Goal: Task Accomplishment & Management: Complete application form

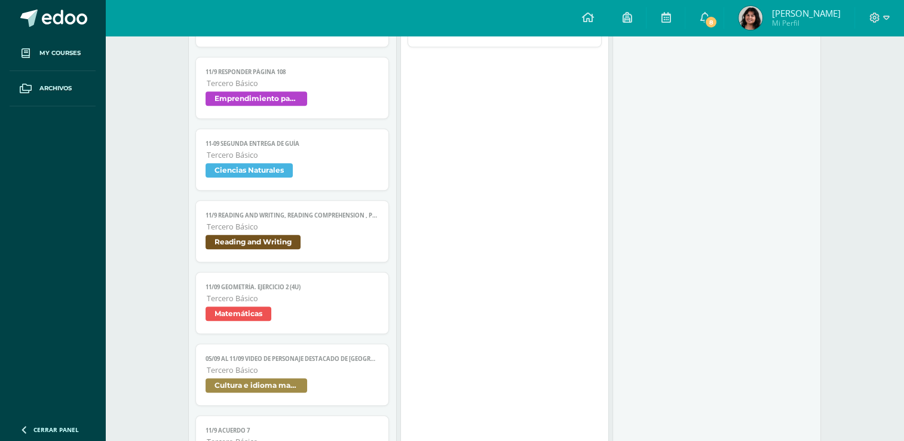
scroll to position [1179, 0]
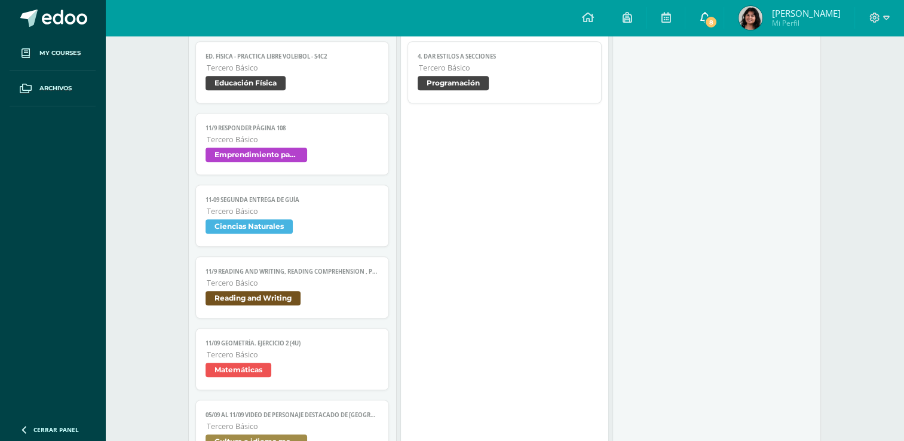
click at [724, 29] on link "8" at bounding box center [704, 18] width 38 height 36
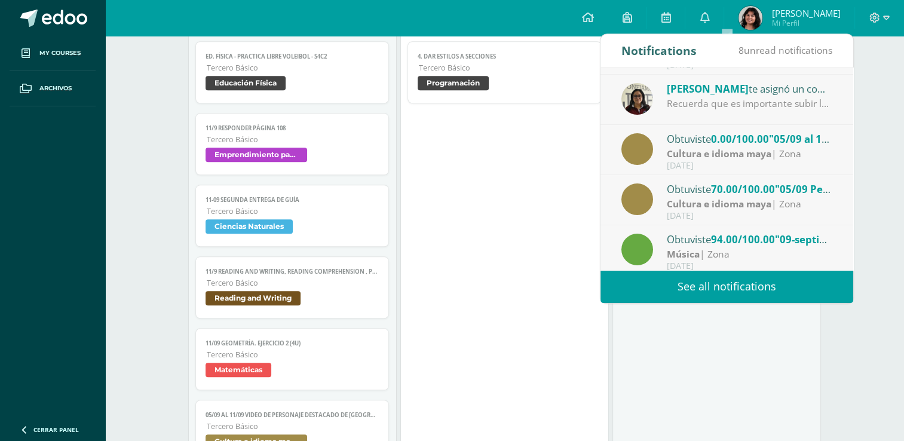
scroll to position [198, 0]
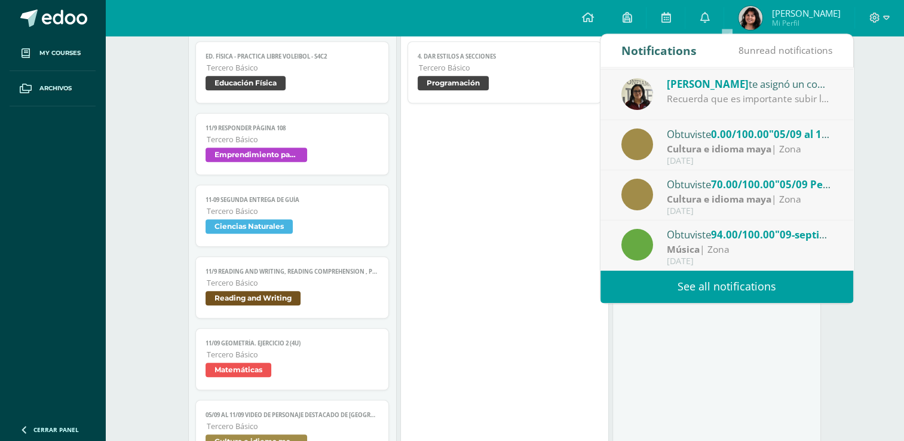
click at [694, 239] on div "Obtuviste 94.00/100.00 "09-septiembre - Tradiciones y música folclórica de Guat…" at bounding box center [750, 234] width 166 height 16
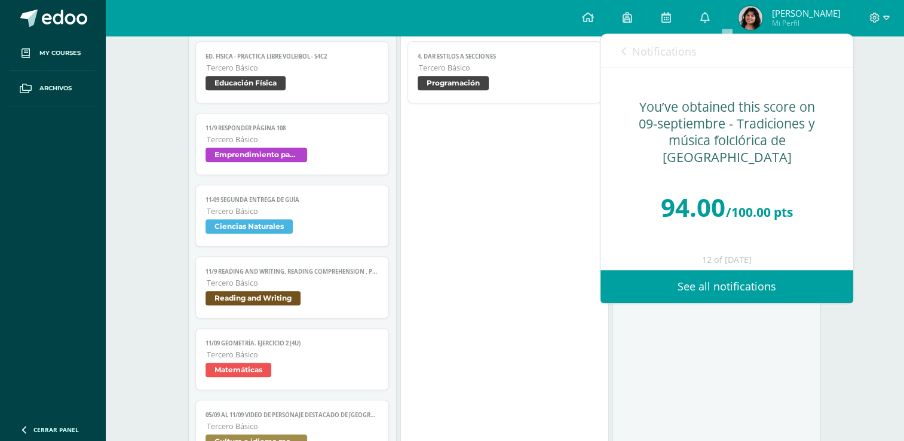
click at [660, 54] on span "Notifications" at bounding box center [664, 51] width 65 height 14
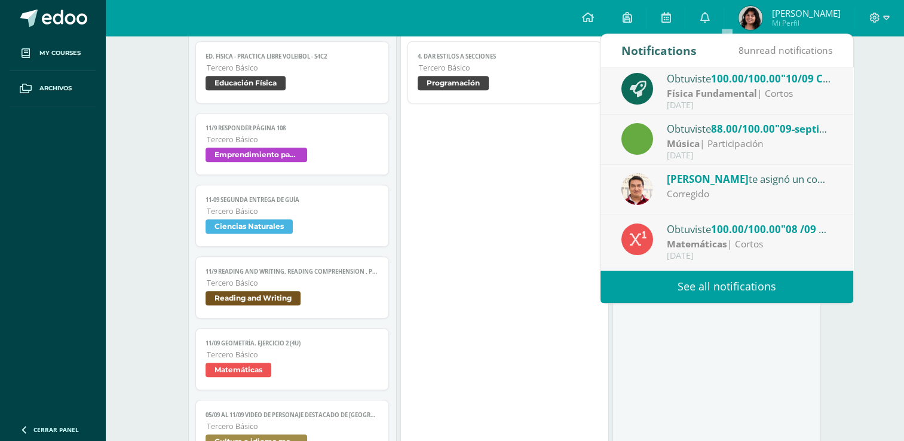
scroll to position [0, 0]
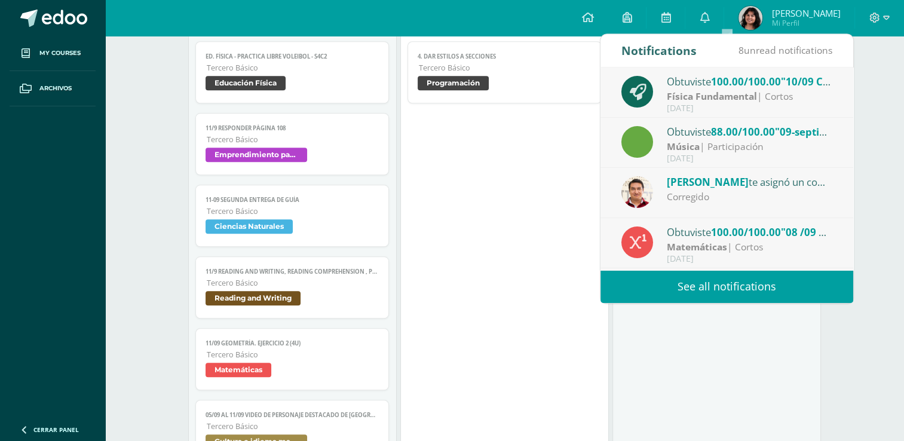
click at [697, 91] on strong "Física Fundamental" at bounding box center [712, 96] width 90 height 13
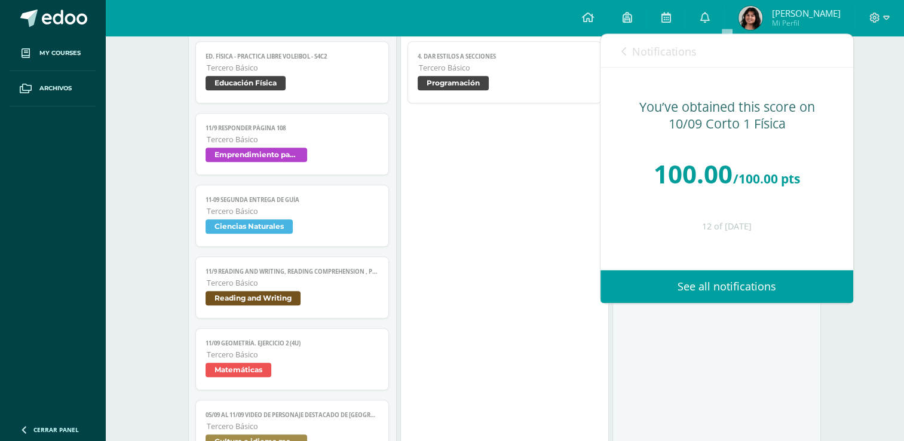
click at [661, 57] on span "Notifications" at bounding box center [664, 51] width 65 height 14
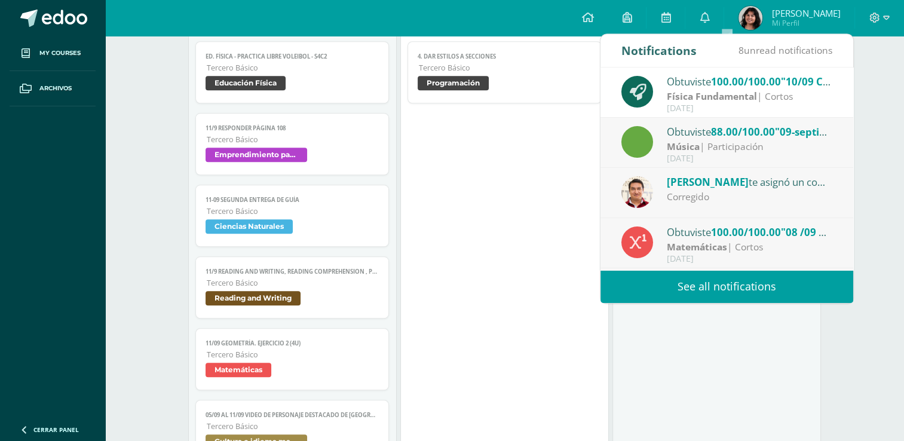
click at [686, 145] on strong "Música" at bounding box center [683, 146] width 33 height 13
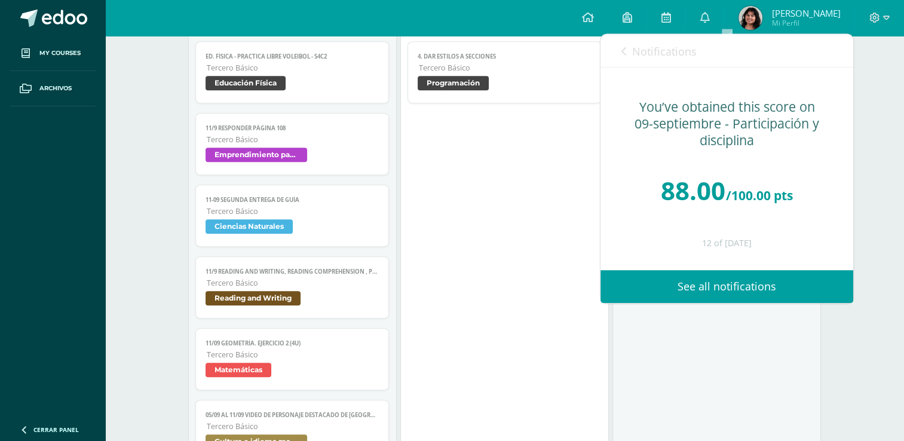
click at [644, 50] on span "Notifications" at bounding box center [664, 51] width 65 height 14
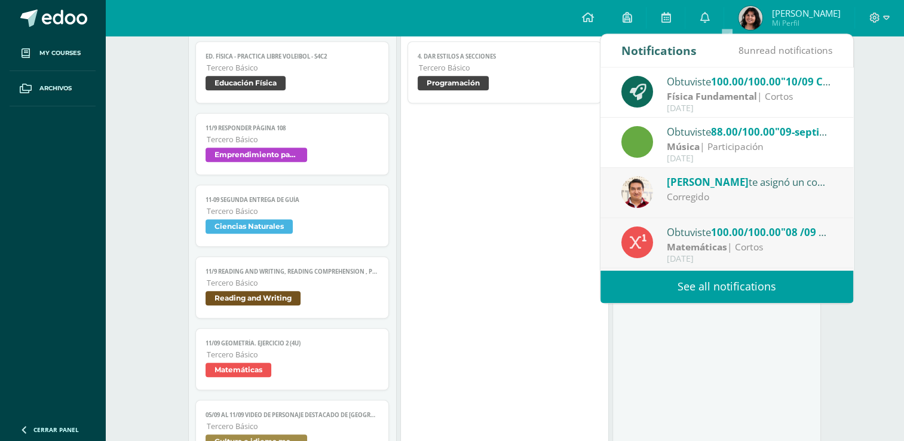
click at [692, 208] on div "Rodolfo Vergara te asignó un comentario en '08 /09 Corto 1 Álgebra' para 'Matem…" at bounding box center [726, 193] width 253 height 50
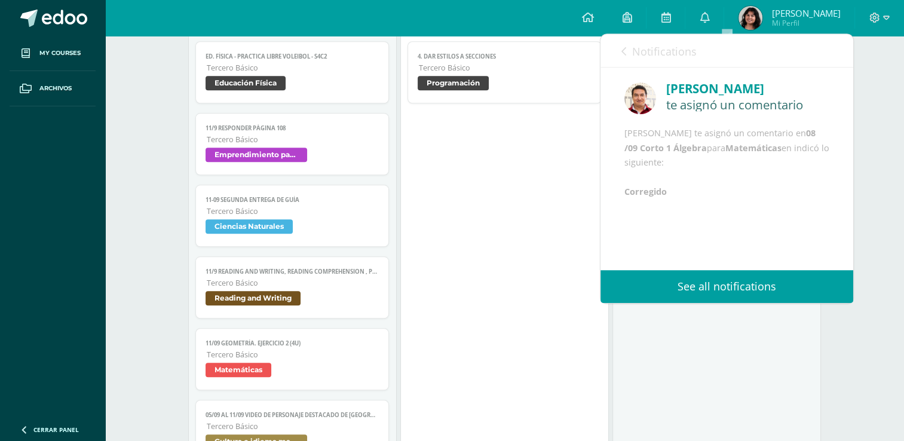
drag, startPoint x: 663, startPoint y: 59, endPoint x: 718, endPoint y: 231, distance: 181.2
click at [718, 231] on div "Notifications 8 unread notifications Notifications Obtuviste 100.00/100.00 "10/…" at bounding box center [726, 168] width 253 height 269
drag, startPoint x: 718, startPoint y: 231, endPoint x: 633, endPoint y: 61, distance: 190.2
click at [633, 61] on link "Notifications" at bounding box center [658, 51] width 75 height 34
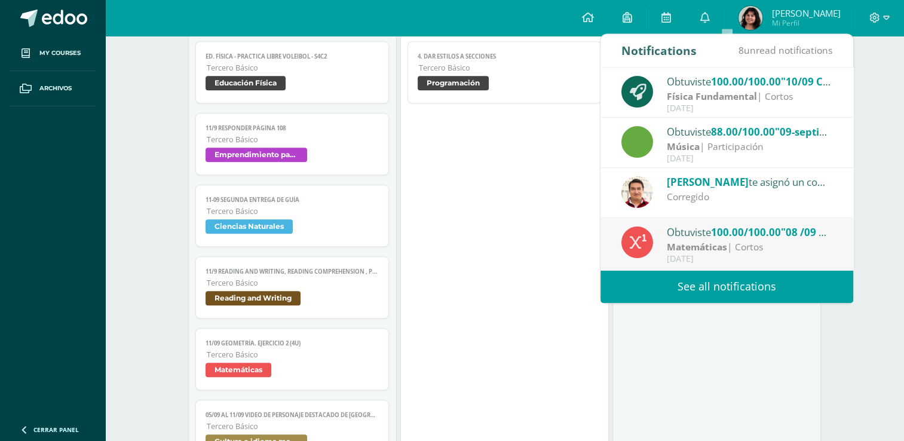
click at [706, 236] on div "Obtuviste 100.00/100.00 "08 /09 Corto 1 Álgebra" en Matemáticas" at bounding box center [750, 232] width 166 height 16
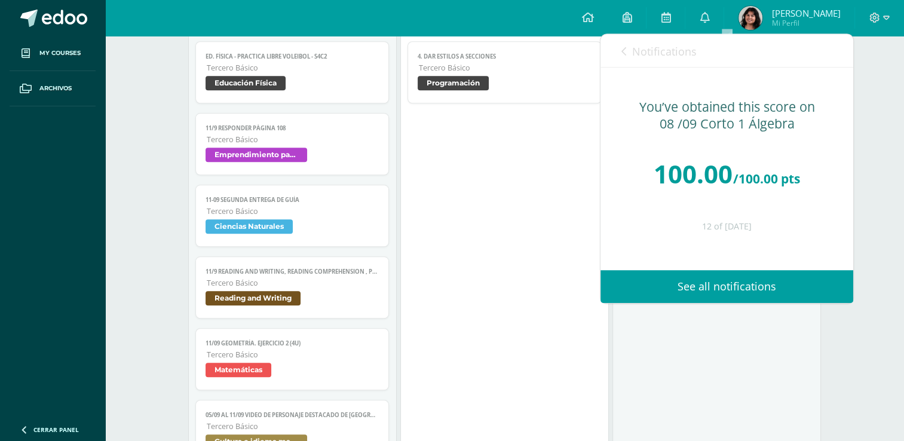
click at [670, 44] on span "Notifications" at bounding box center [664, 51] width 65 height 14
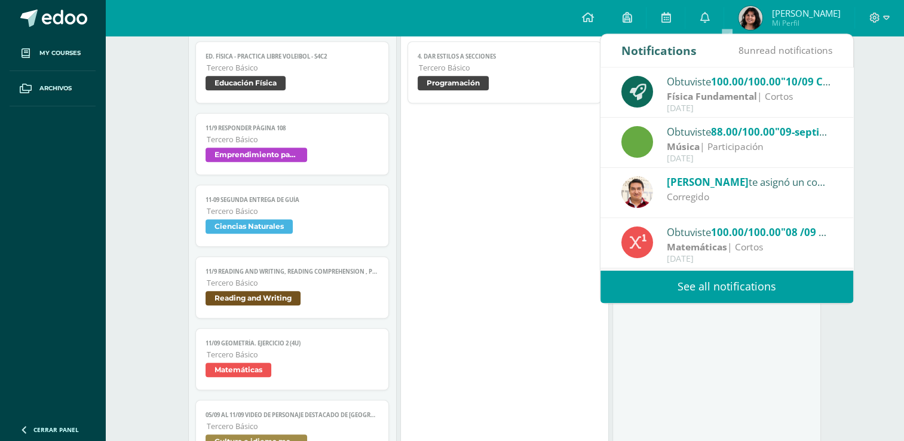
click at [700, 286] on link "See all notifications" at bounding box center [726, 286] width 253 height 33
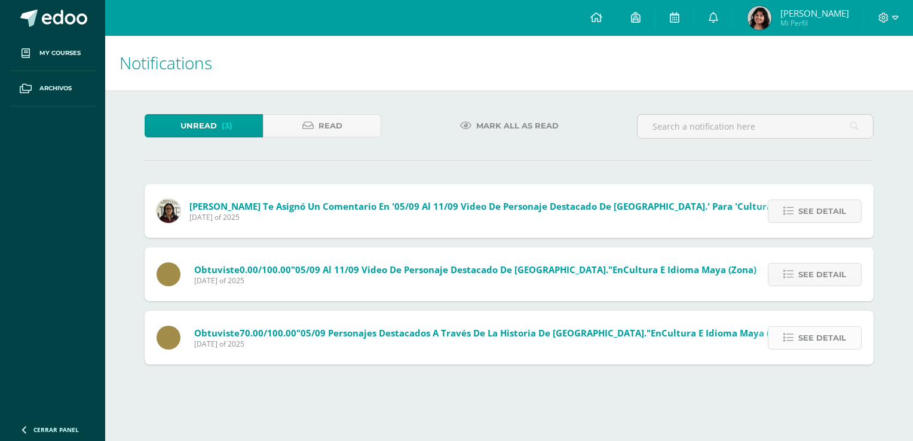
click at [816, 348] on span "See detail" at bounding box center [822, 338] width 48 height 22
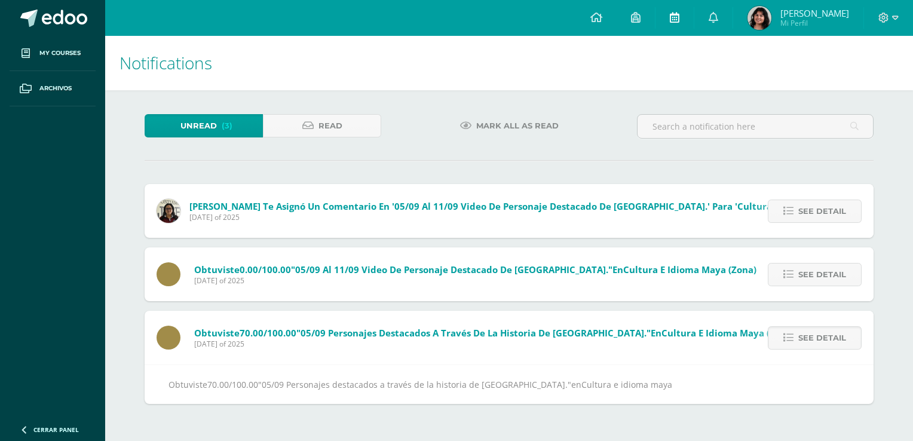
click at [694, 24] on link at bounding box center [674, 18] width 38 height 36
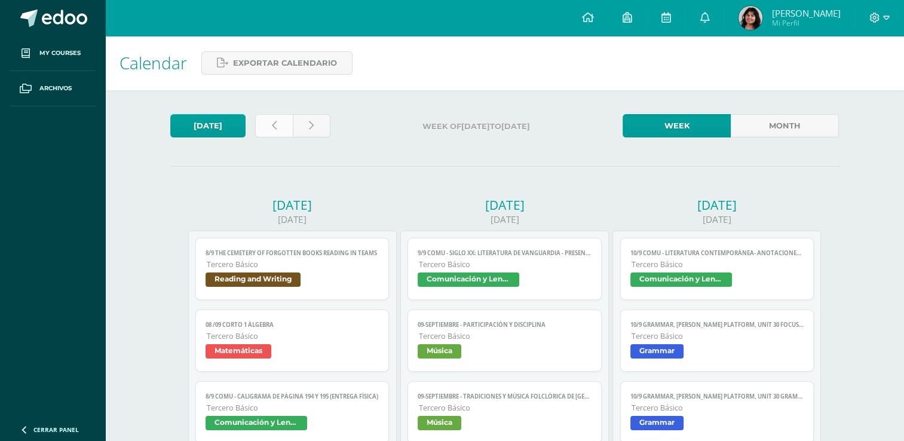
click at [271, 132] on link at bounding box center [274, 125] width 38 height 23
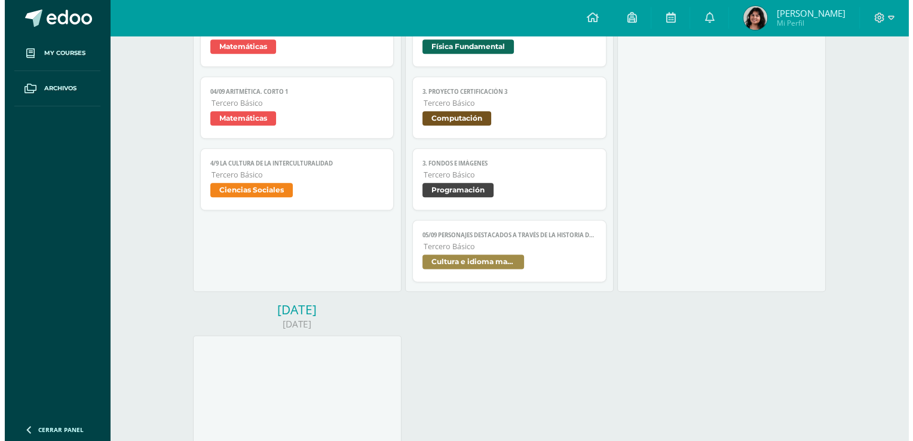
scroll to position [1465, 0]
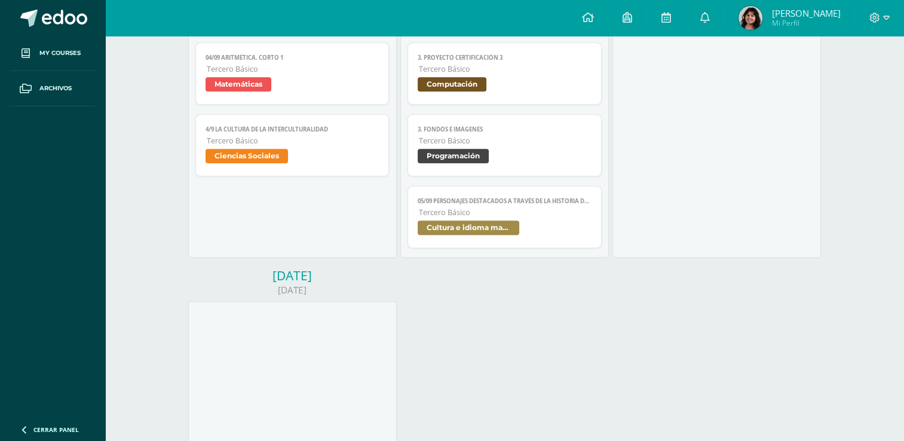
click at [509, 248] on link "05/09 Personajes destacados a través de la historia de Guatemala. Tercero Básic…" at bounding box center [504, 217] width 194 height 62
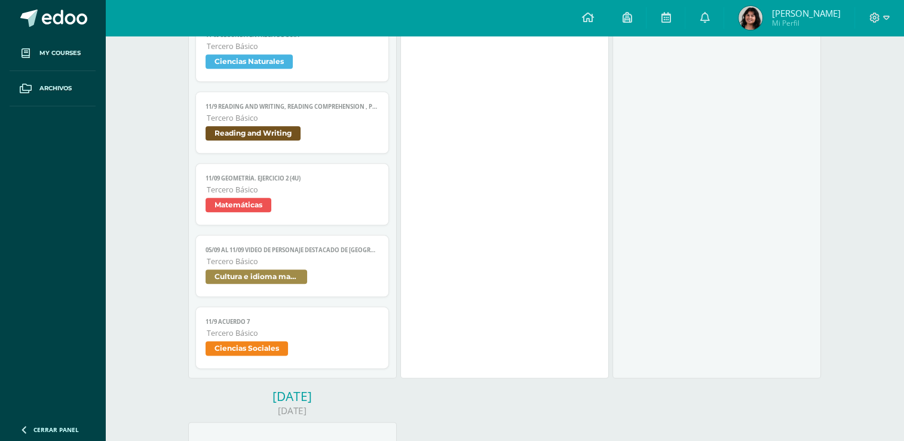
scroll to position [1343, 0]
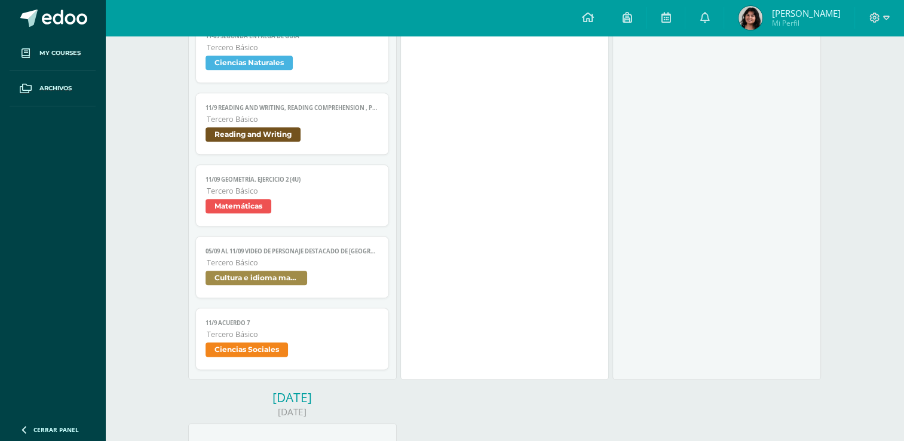
click at [372, 305] on div "11/9 Reading and Writing, Spark platform, Unit 12A Reading and Writing Cargando…" at bounding box center [292, 15] width 194 height 707
click at [360, 276] on span "Cultura e idioma maya" at bounding box center [293, 279] width 174 height 17
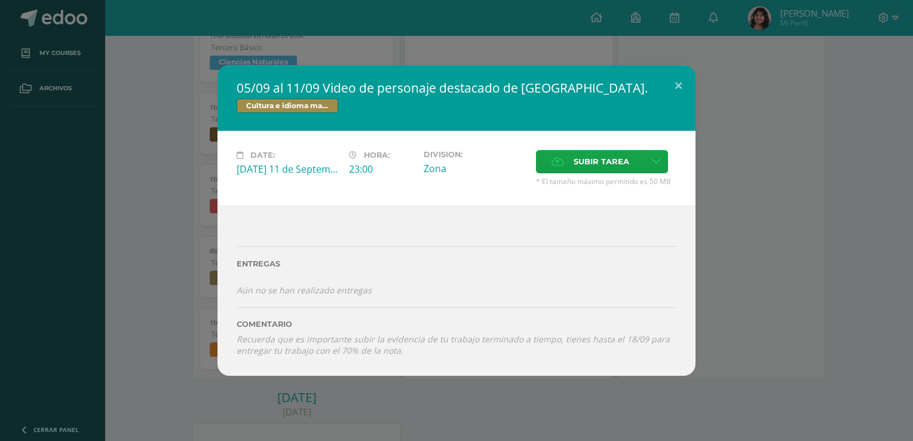
click at [570, 148] on div "Date: [DATE] 11 de September Hora: 23:00 Division: Zona Subir tarea Cancel" at bounding box center [456, 168] width 478 height 75
click at [553, 152] on label "Subir tarea" at bounding box center [590, 161] width 109 height 23
click at [0, 0] on input "Subir tarea" at bounding box center [0, 0] width 0 height 0
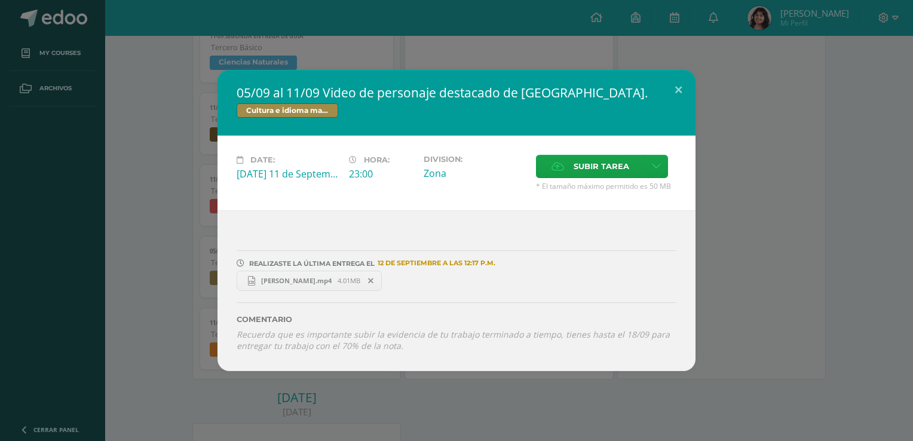
click at [830, 350] on div "05/09 al 11/09 Video de personaje destacado de [GEOGRAPHIC_DATA]. Cultura e idi…" at bounding box center [456, 220] width 903 height 301
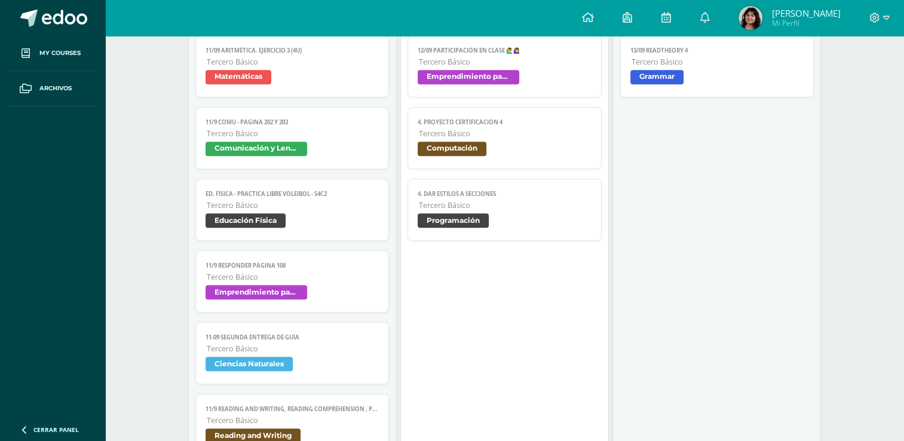
scroll to position [1040, 0]
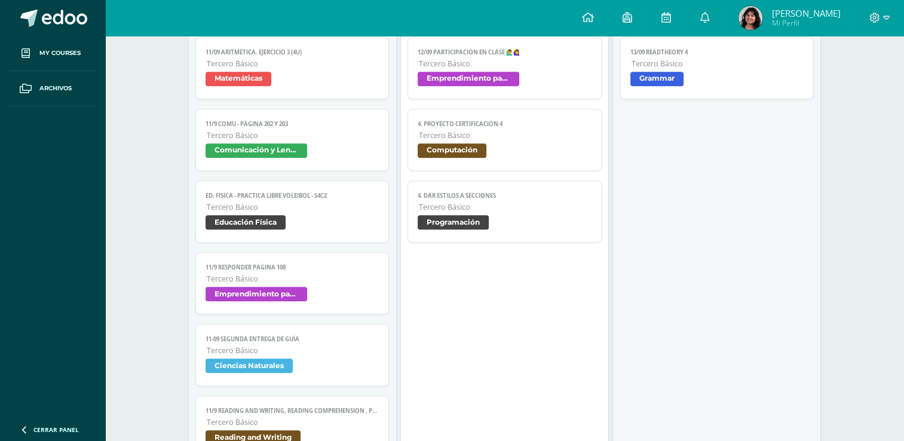
click at [331, 366] on span "Ciencias Naturales" at bounding box center [293, 366] width 174 height 17
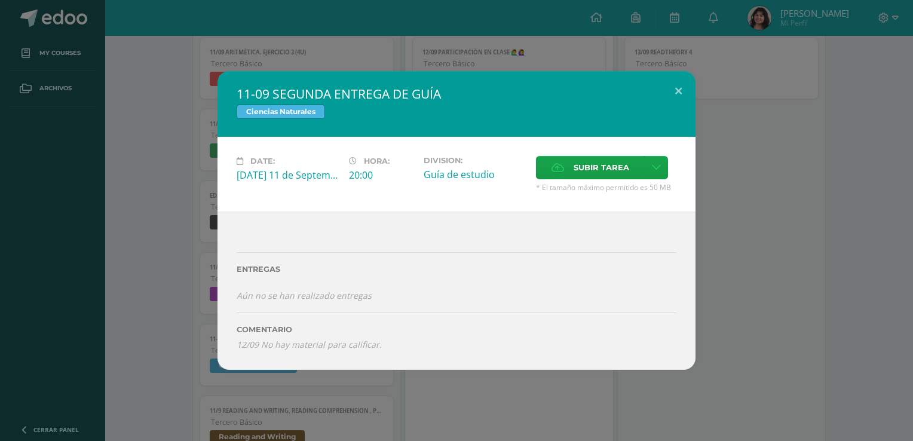
click at [145, 223] on div "11-09 SEGUNDA ENTREGA DE GUÍA Ciencias Naturales Date: [DATE] 11 de September H…" at bounding box center [456, 220] width 903 height 299
